Goal: Transaction & Acquisition: Purchase product/service

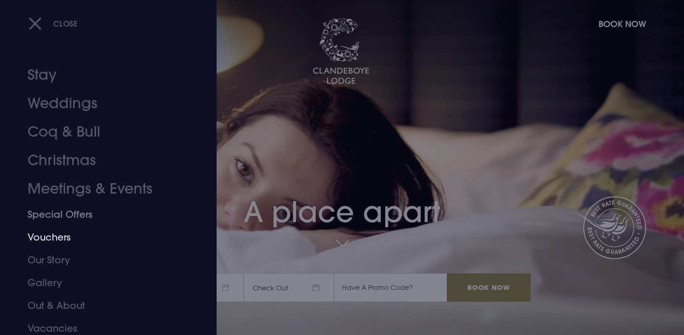
click at [58, 232] on link "Vouchers" at bounding box center [103, 237] width 150 height 23
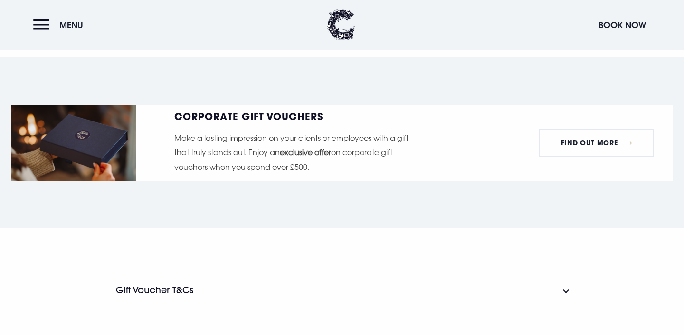
scroll to position [1596, 0]
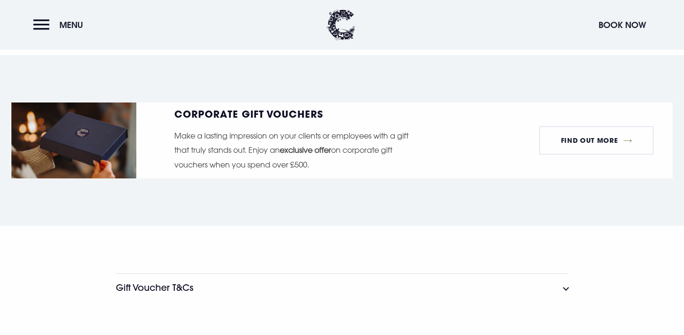
click at [325, 149] on strong "exclusive offer" at bounding box center [305, 149] width 51 height 9
drag, startPoint x: 208, startPoint y: 145, endPoint x: 278, endPoint y: 148, distance: 69.9
click at [278, 148] on p "Make a lasting impression on your clients or employees with a gift that truly s…" at bounding box center [295, 150] width 243 height 43
drag, startPoint x: 193, startPoint y: 154, endPoint x: 249, endPoint y: 156, distance: 55.6
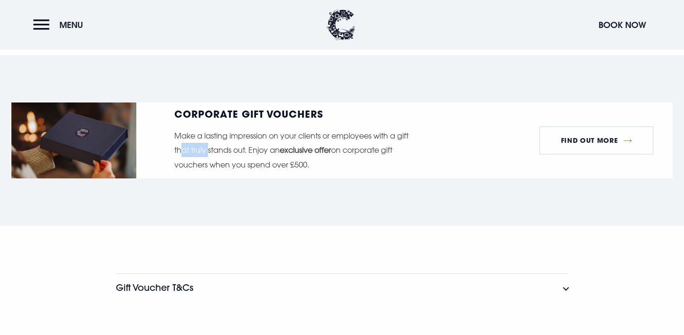
click at [249, 156] on p "Make a lasting impression on your clients or employees with a gift that truly s…" at bounding box center [295, 150] width 243 height 43
drag, startPoint x: 257, startPoint y: 146, endPoint x: 322, endPoint y: 150, distance: 64.7
click at [322, 150] on p "Make a lasting impression on your clients or employees with a gift that truly s…" at bounding box center [295, 150] width 243 height 43
click at [322, 150] on strong "exclusive offer" at bounding box center [305, 149] width 51 height 9
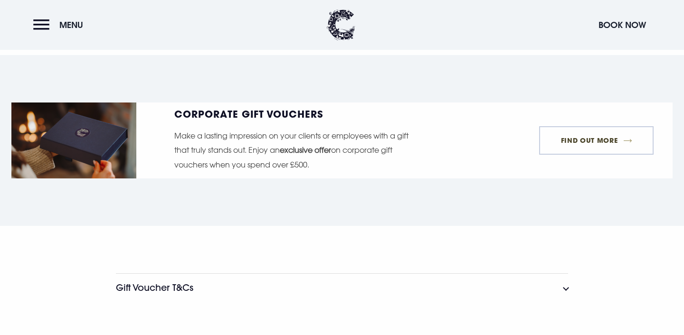
click at [607, 139] on link "FIND OUT MORE" at bounding box center [596, 140] width 114 height 28
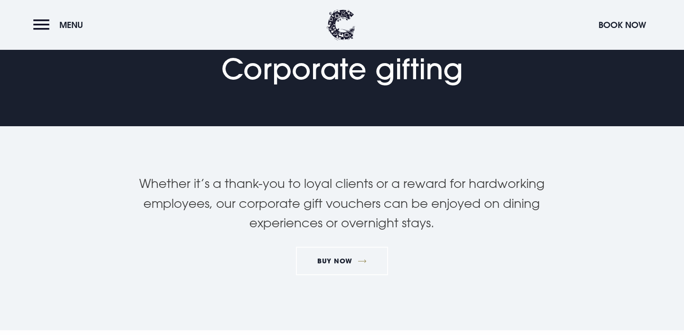
scroll to position [89, 0]
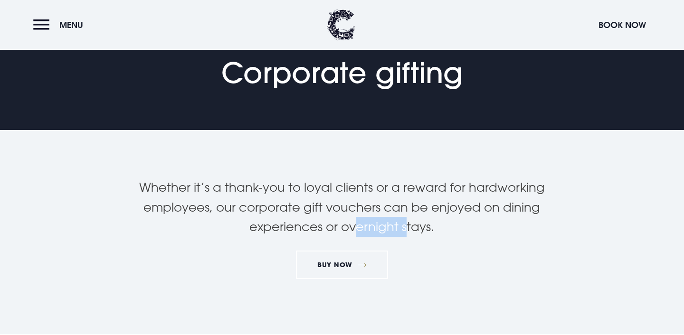
drag, startPoint x: 354, startPoint y: 222, endPoint x: 442, endPoint y: 222, distance: 87.8
click at [442, 222] on p "Whether it’s a thank-you to loyal clients or a reward for hardworking employees…" at bounding box center [342, 207] width 452 height 59
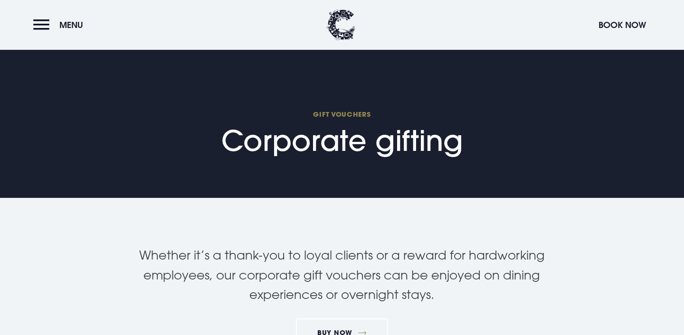
drag, startPoint x: 229, startPoint y: 140, endPoint x: 449, endPoint y: 142, distance: 219.8
click at [449, 142] on h1 "GIFT VOUCHERS Corporate gifting" at bounding box center [342, 134] width 242 height 48
click at [468, 142] on div "GIFT VOUCHERS Corporate gifting" at bounding box center [342, 137] width 264 height 59
drag, startPoint x: 469, startPoint y: 142, endPoint x: 190, endPoint y: 149, distance: 278.8
click at [190, 149] on section "GIFT VOUCHERS Corporate gifting" at bounding box center [342, 88] width 684 height 219
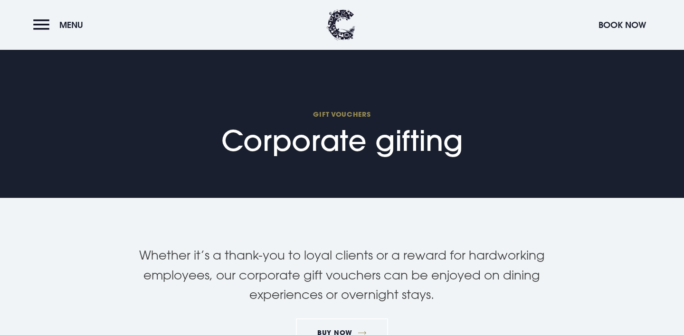
copy h1 "Corporate gifting"
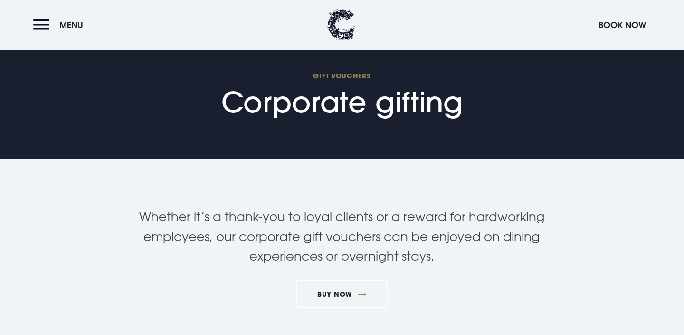
scroll to position [81, 0]
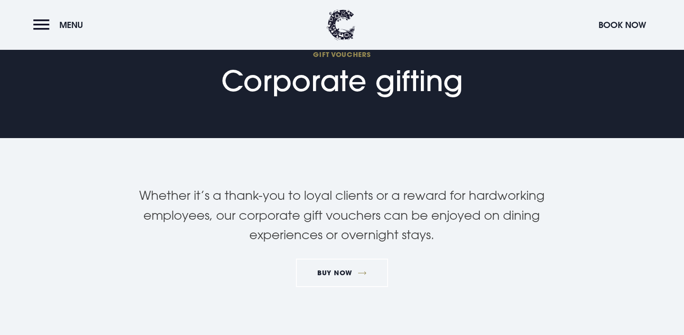
click at [330, 211] on p "Whether it’s a thank-you to loyal clients or a reward for hardworking employees…" at bounding box center [342, 215] width 452 height 59
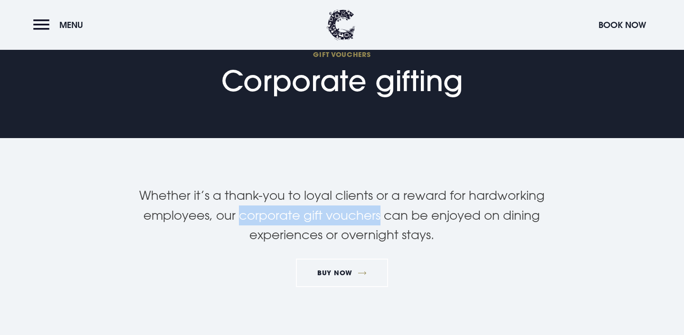
drag, startPoint x: 380, startPoint y: 214, endPoint x: 242, endPoint y: 214, distance: 138.2
click at [242, 214] on p "Whether it’s a thank-you to loyal clients or a reward for hardworking employees…" at bounding box center [342, 215] width 452 height 59
copy p "corporate gift vouchers"
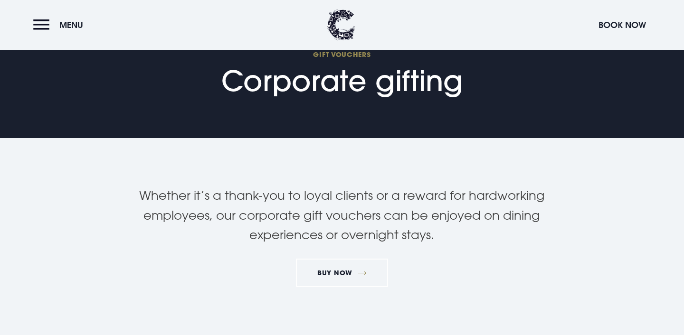
click at [349, 196] on p "Whether it’s a thank-you to loyal clients or a reward for hardworking employees…" at bounding box center [342, 215] width 452 height 59
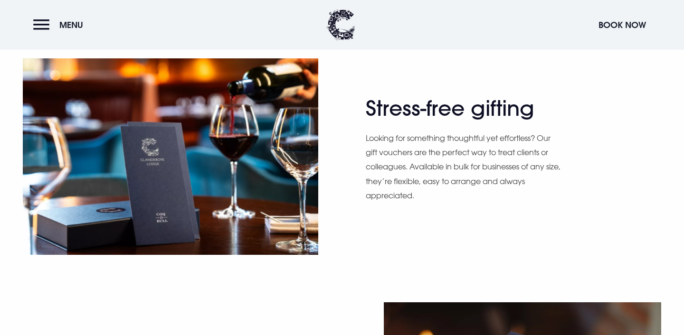
scroll to position [413, 0]
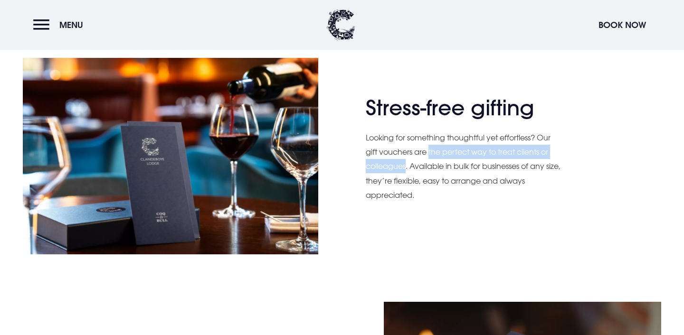
drag, startPoint x: 430, startPoint y: 153, endPoint x: 405, endPoint y: 169, distance: 29.2
click at [405, 169] on p "Looking for something thoughtful yet effortless? Our gift vouchers are the perf…" at bounding box center [463, 167] width 195 height 72
copy p "the perfect way to treat clients or colleagues"
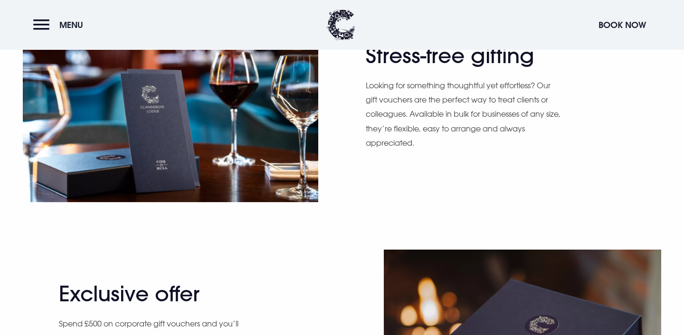
click at [338, 208] on div "Stress-free gifting Looking for something thoughtful yet effortless? Our gift v…" at bounding box center [342, 104] width 684 height 292
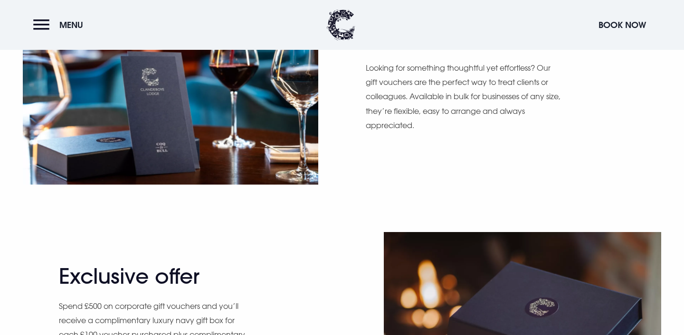
scroll to position [486, 0]
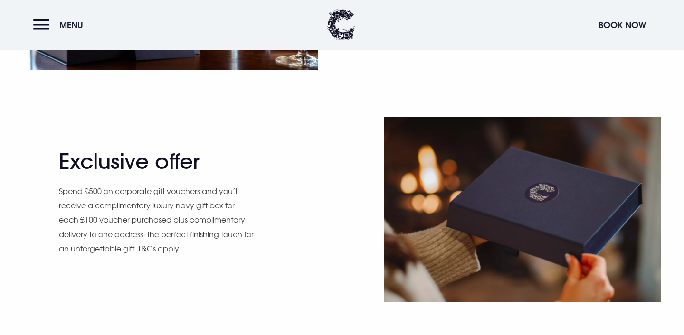
click at [209, 238] on p "Spend £500 on corporate gift vouchers and you’ll receive a complimentary luxury…" at bounding box center [156, 220] width 195 height 72
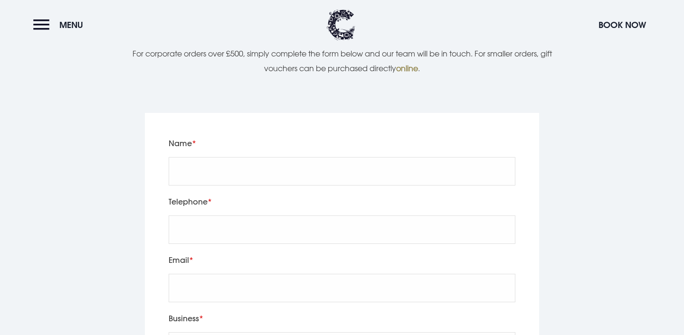
scroll to position [959, 0]
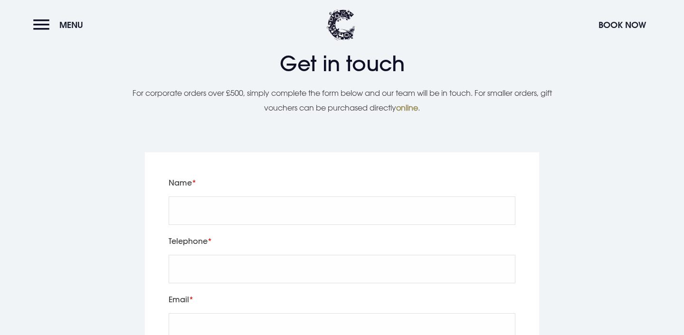
click at [412, 105] on link "online" at bounding box center [407, 107] width 22 height 9
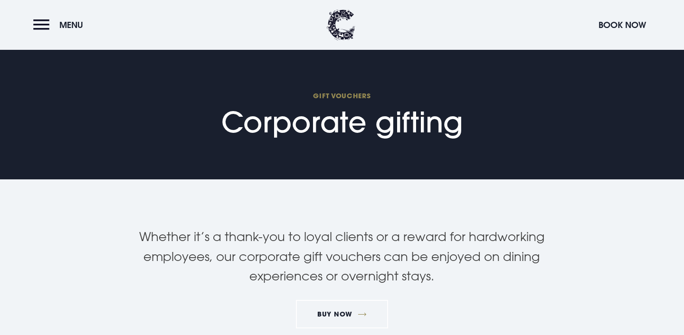
scroll to position [47, 0]
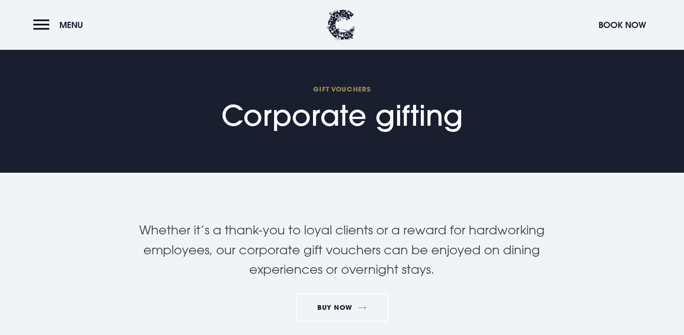
click at [281, 223] on p "Whether it’s a thank-you to loyal clients or a reward for hardworking employees…" at bounding box center [342, 249] width 452 height 59
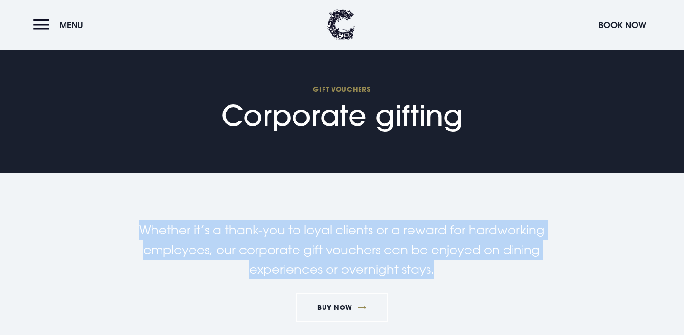
drag, startPoint x: 136, startPoint y: 233, endPoint x: 486, endPoint y: 271, distance: 352.0
click at [486, 271] on p "Whether it’s a thank-you to loyal clients or a reward for hardworking employees…" at bounding box center [342, 249] width 452 height 59
copy p "Whether it’s a thank-you to loyal clients or a reward for hardworking employees…"
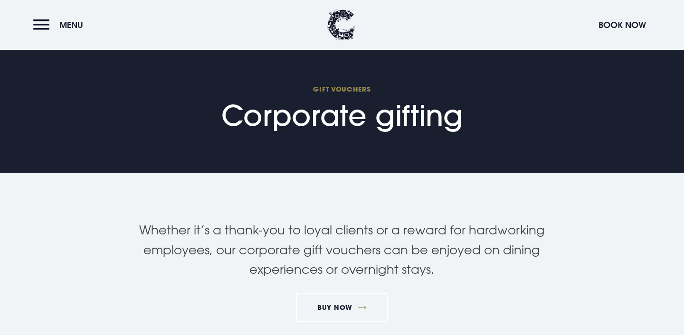
click at [359, 218] on section "Whether it’s a thank-you to loyal clients or a reward for hardworking employees…" at bounding box center [342, 275] width 684 height 204
click at [219, 251] on p "Whether it’s a thank-you to loyal clients or a reward for hardworking employees…" at bounding box center [342, 249] width 452 height 59
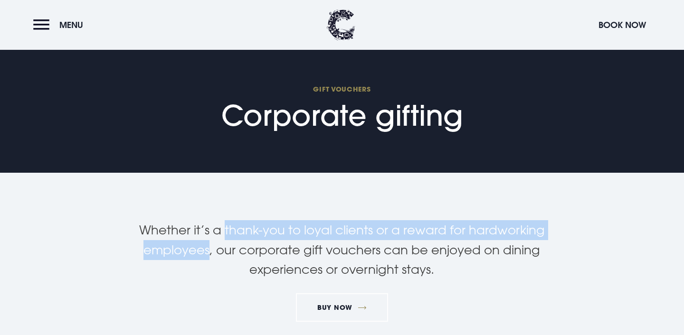
drag, startPoint x: 226, startPoint y: 229, endPoint x: 210, endPoint y: 247, distance: 23.9
click at [210, 247] on p "Whether it’s a thank-you to loyal clients or a reward for hardworking employees…" at bounding box center [342, 249] width 452 height 59
copy p "thank-you to loyal clients or a reward for hardworking employees"
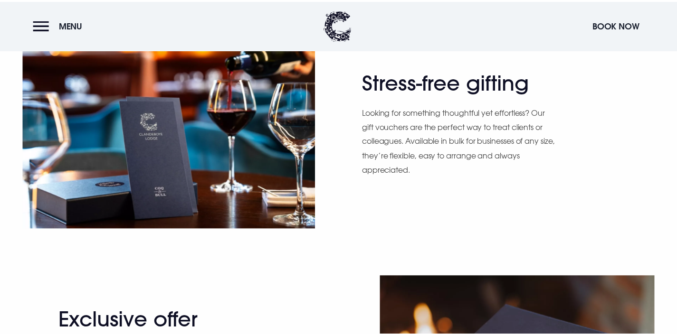
scroll to position [439, 0]
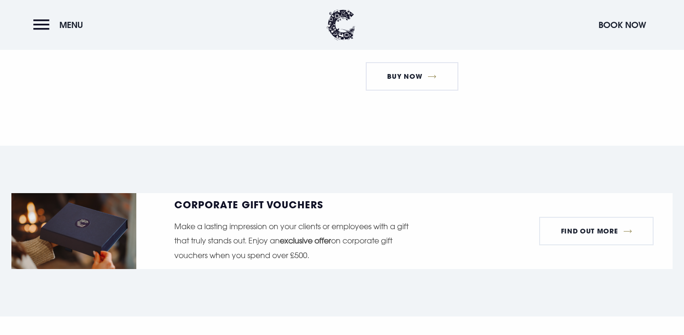
scroll to position [1621, 0]
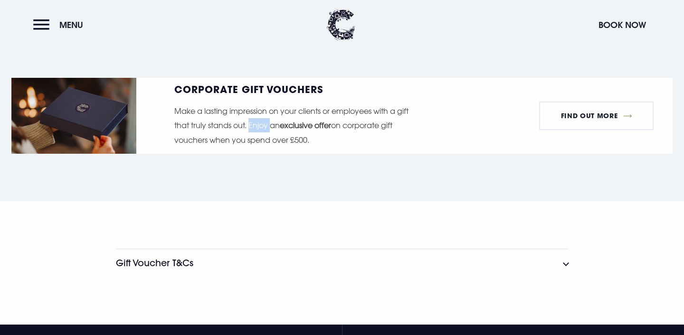
drag, startPoint x: 250, startPoint y: 125, endPoint x: 272, endPoint y: 128, distance: 22.1
click at [272, 128] on p "Make a lasting impression on your clients or employees with a gift that truly s…" at bounding box center [295, 125] width 243 height 43
click at [247, 122] on p "Make a lasting impression on your clients or employees with a gift that truly s…" at bounding box center [295, 125] width 243 height 43
click at [339, 106] on p "Make a lasting impression on your clients or employees with a gift that truly s…" at bounding box center [295, 125] width 243 height 43
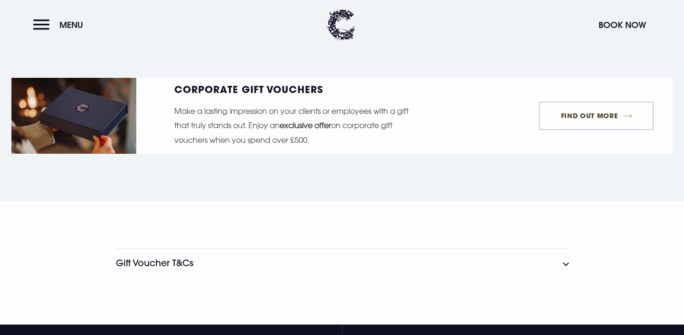
click at [588, 118] on link "FIND OUT MORE" at bounding box center [596, 116] width 114 height 28
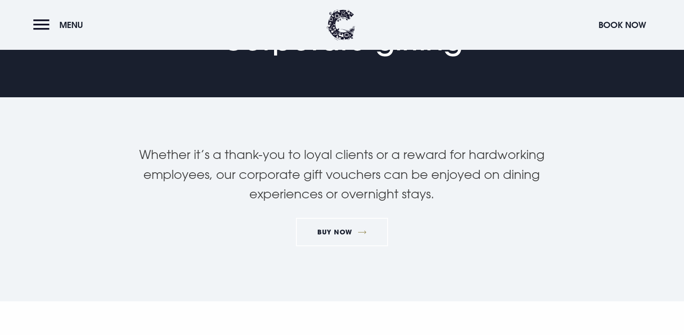
scroll to position [124, 0]
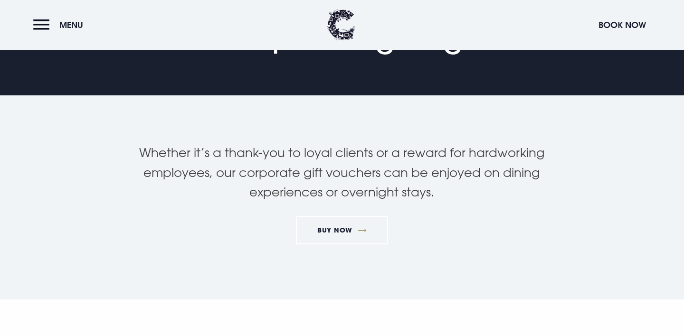
click at [339, 170] on p "Whether it’s a thank-you to loyal clients or a reward for hardworking employees…" at bounding box center [342, 172] width 452 height 59
click at [358, 235] on link "BUY NOW" at bounding box center [342, 230] width 93 height 28
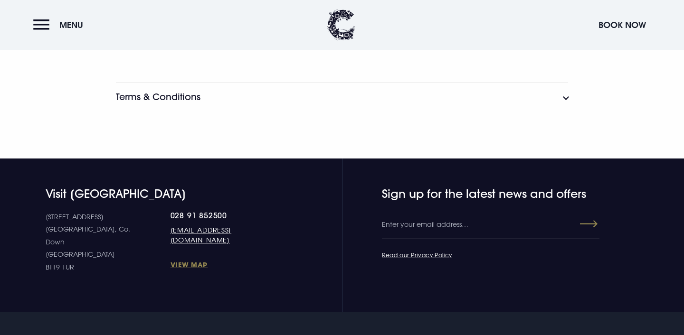
scroll to position [1587, 0]
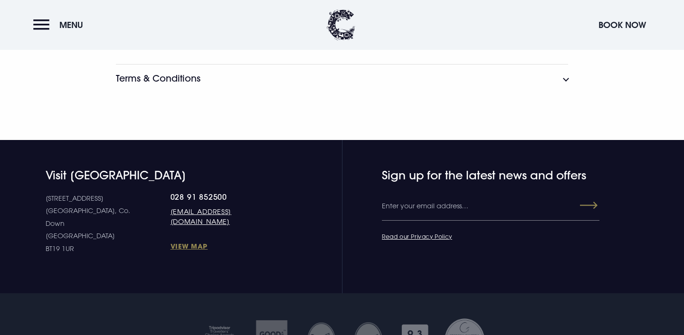
click at [361, 68] on button "Terms & Conditions" at bounding box center [342, 78] width 452 height 28
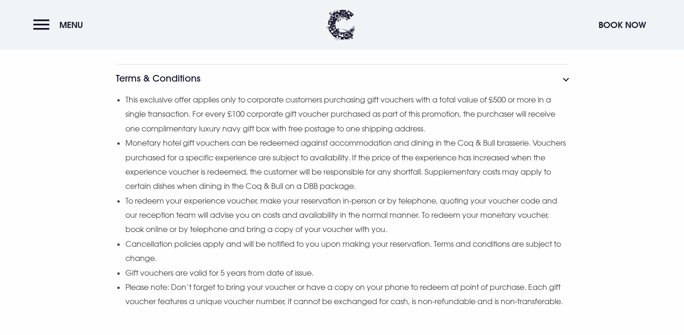
click at [359, 70] on button "Terms & Conditions" at bounding box center [342, 78] width 452 height 28
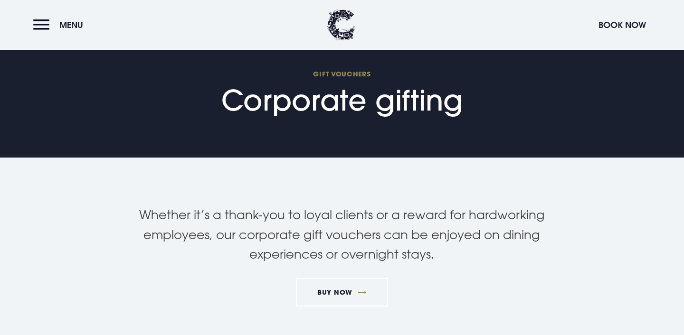
scroll to position [8, 0]
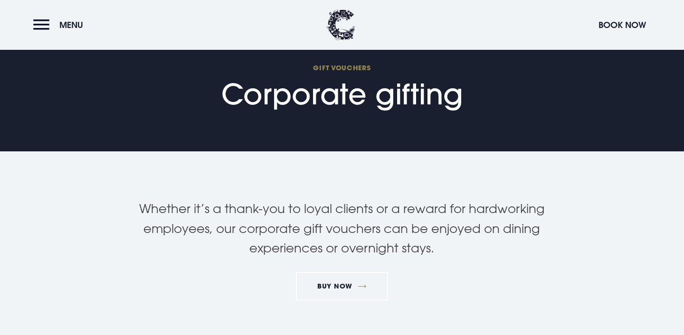
click at [349, 230] on p "Whether it’s a thank-you to loyal clients or a reward for hardworking employees…" at bounding box center [342, 228] width 452 height 59
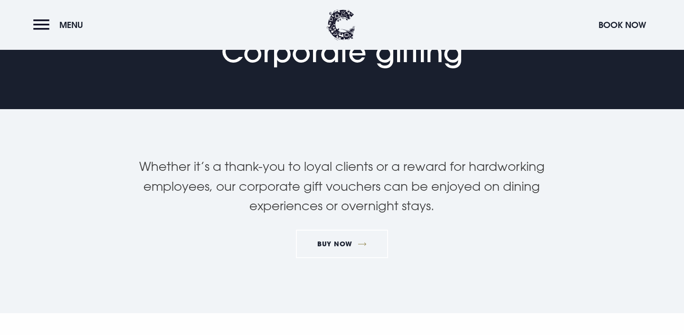
click at [311, 204] on p "Whether it’s a thank-you to loyal clients or a reward for hardworking employees…" at bounding box center [342, 186] width 452 height 59
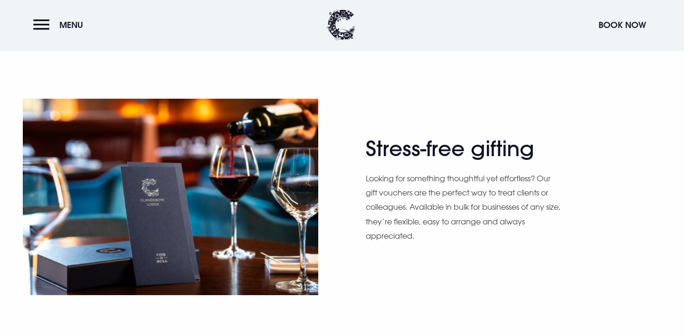
scroll to position [373, 0]
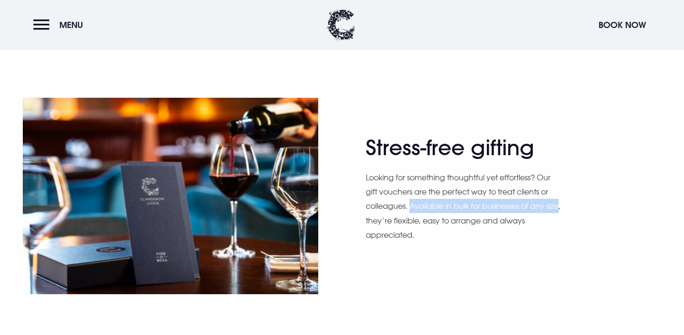
drag, startPoint x: 409, startPoint y: 206, endPoint x: 378, endPoint y: 218, distance: 33.7
click at [378, 218] on p "Looking for something thoughtful yet effortless? Our gift vouchers are the perf…" at bounding box center [463, 206] width 195 height 72
copy p "Available in bulk for businesses of any size"
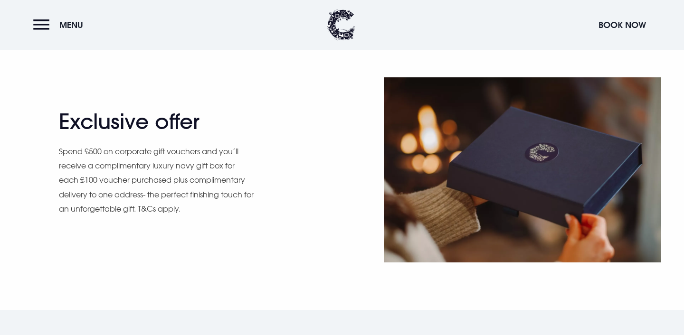
click at [298, 188] on div "Exclusive offer Spend £500 on corporate gift vouchers and you’ll receive a comp…" at bounding box center [197, 170] width 277 height 122
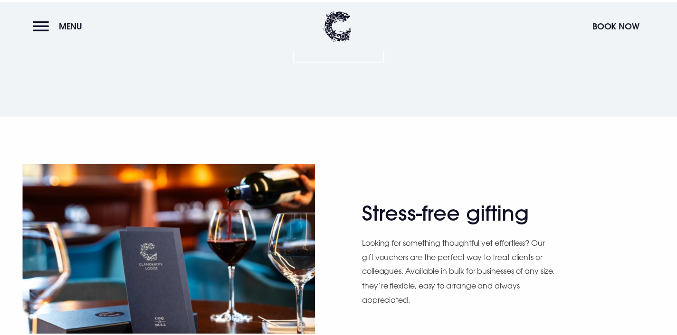
scroll to position [120, 0]
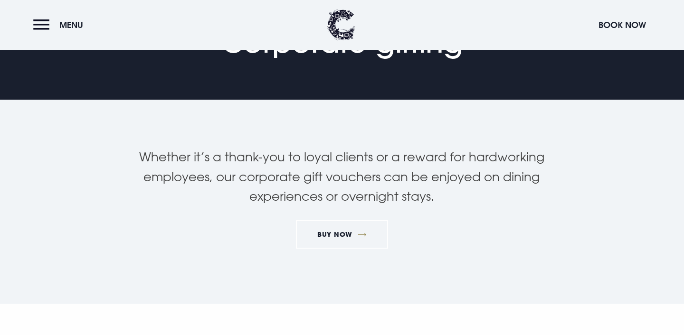
click at [298, 180] on p "Whether it’s a thank-you to loyal clients or a reward for hardworking employees…" at bounding box center [342, 176] width 452 height 59
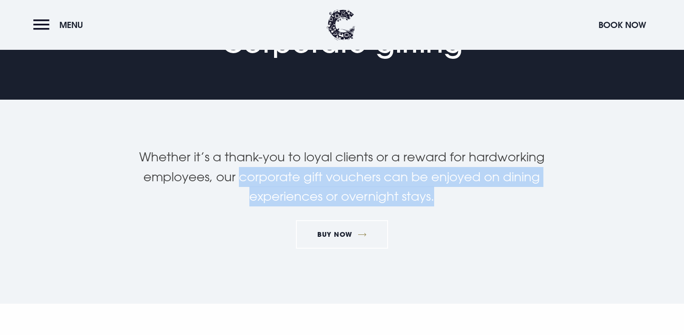
drag, startPoint x: 240, startPoint y: 181, endPoint x: 442, endPoint y: 206, distance: 203.3
click at [442, 206] on p "Whether it’s a thank-you to loyal clients or a reward for hardworking employees…" at bounding box center [342, 176] width 452 height 59
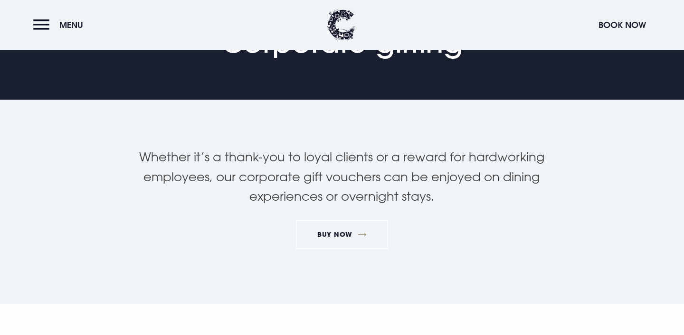
click at [449, 205] on p "Whether it’s a thank-you to loyal clients or a reward for hardworking employees…" at bounding box center [342, 176] width 452 height 59
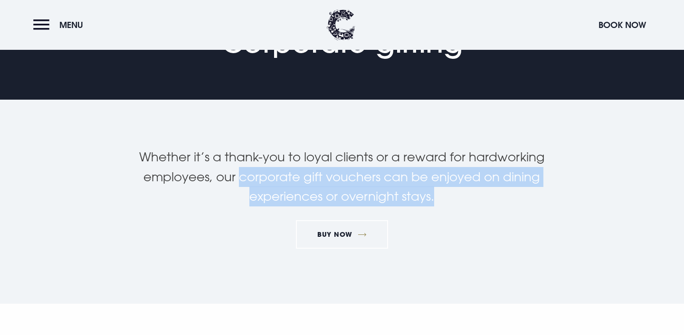
drag, startPoint x: 449, startPoint y: 200, endPoint x: 243, endPoint y: 177, distance: 207.9
click at [243, 177] on p "Whether it’s a thank-you to loyal clients or a reward for hardworking employees…" at bounding box center [342, 176] width 452 height 59
copy p "corporate gift vouchers can be enjoyed on dining experiences or overnight stays."
